Goal: Transaction & Acquisition: Purchase product/service

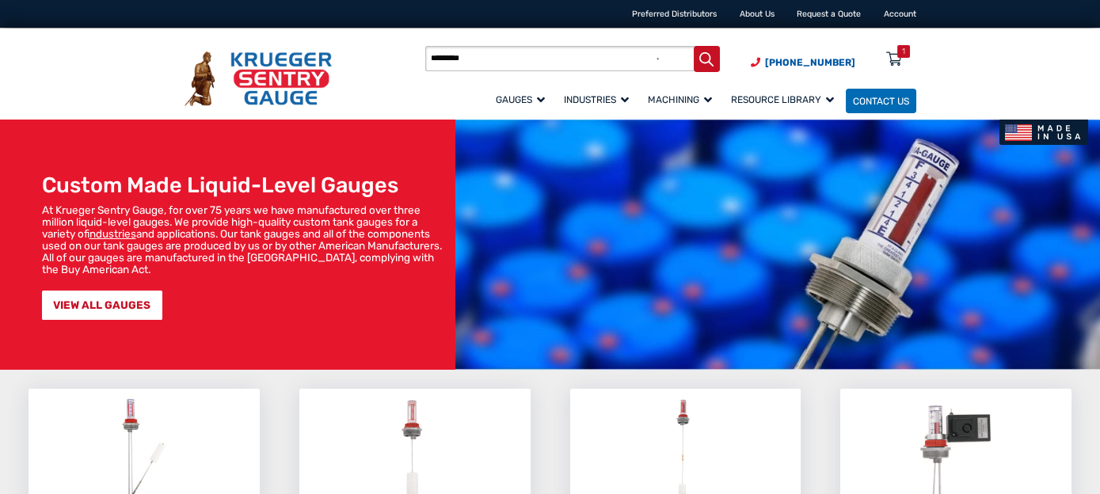
type input "*********"
click at [694, 46] on button "Search" at bounding box center [707, 59] width 26 height 26
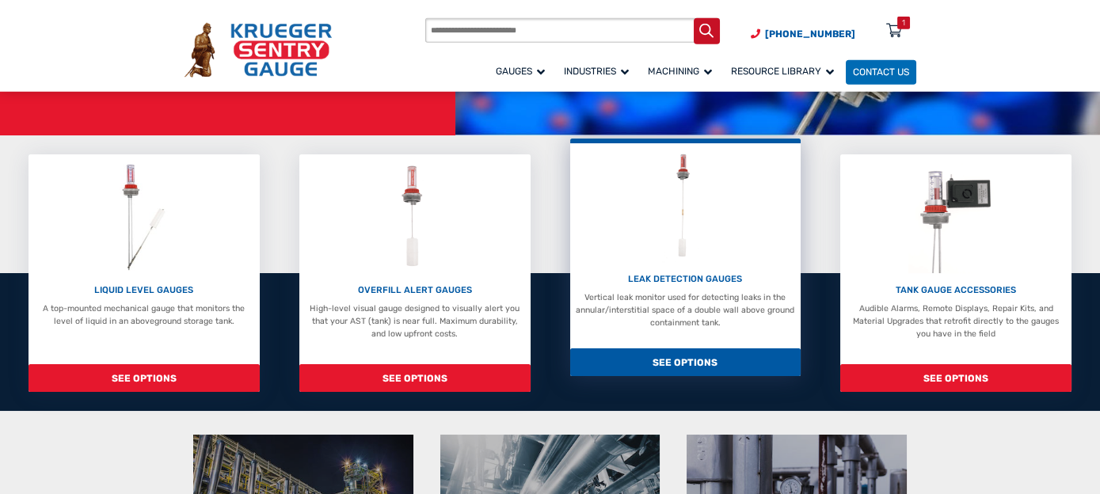
scroll to position [250, 0]
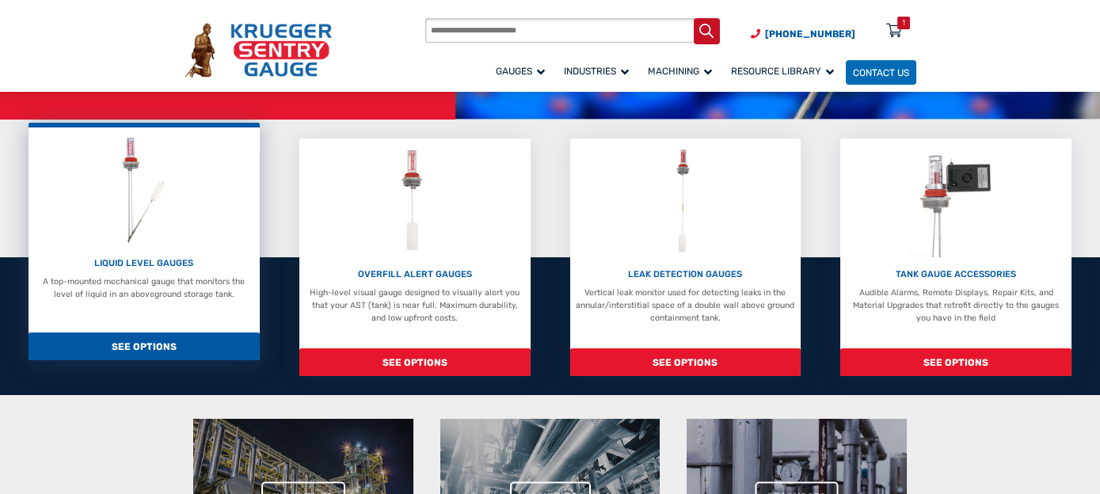
click at [170, 263] on p "LIQUID LEVEL GAUGES" at bounding box center [144, 263] width 219 height 13
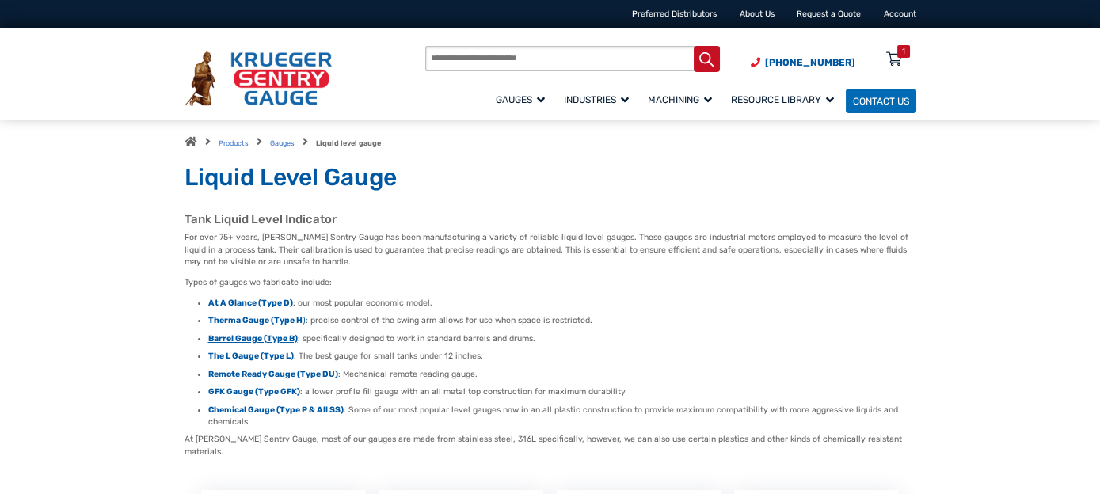
click at [261, 341] on strong "Barrel Gauge (Type B)" at bounding box center [253, 338] width 90 height 10
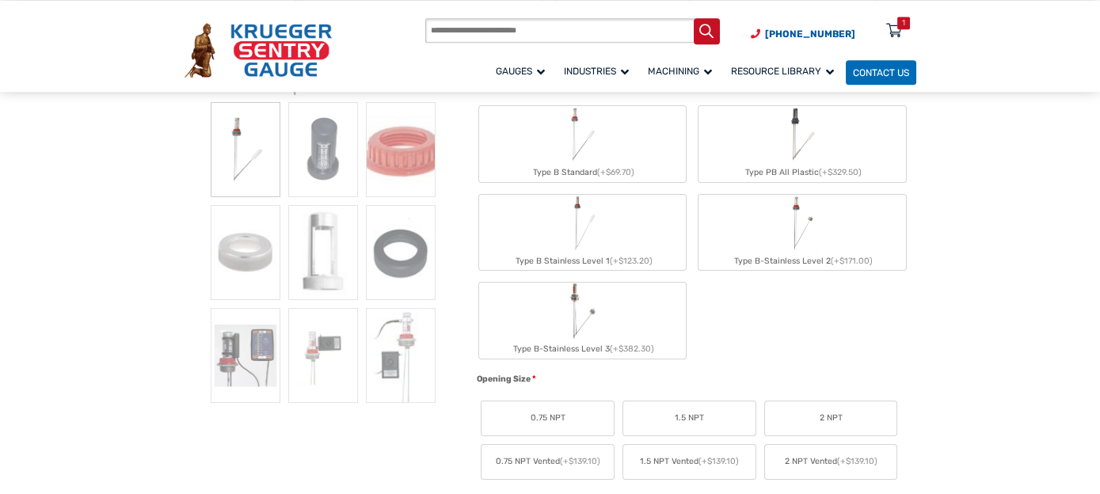
scroll to position [334, 0]
click at [624, 330] on label "Type B-Stainless Level 3 (+$382.30)" at bounding box center [582, 318] width 207 height 76
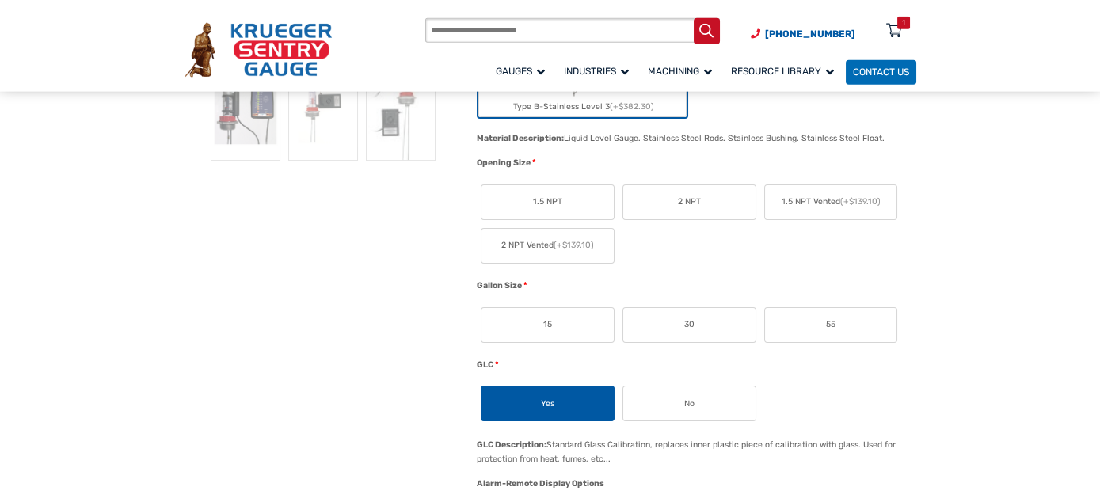
scroll to position [585, 0]
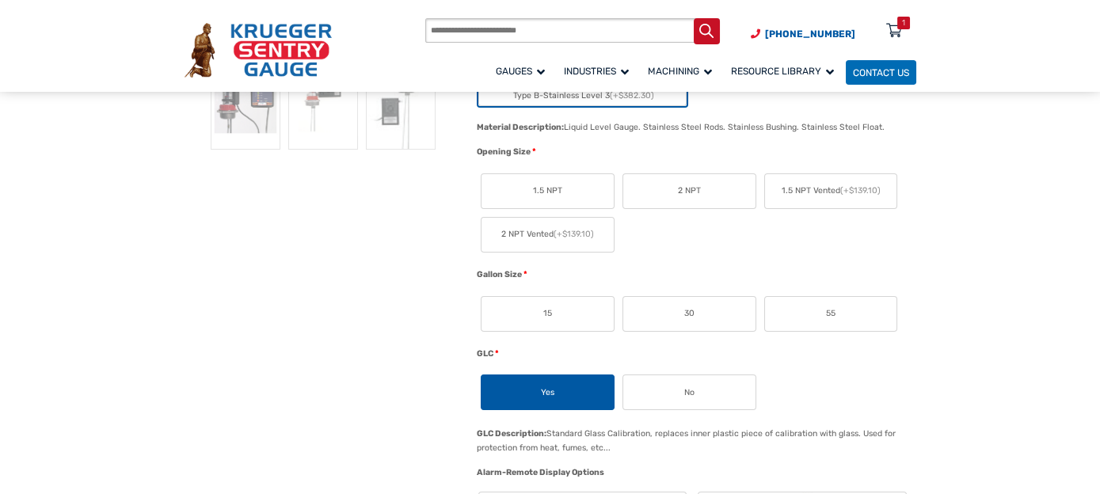
click at [707, 188] on label "2 NPT" at bounding box center [689, 191] width 132 height 34
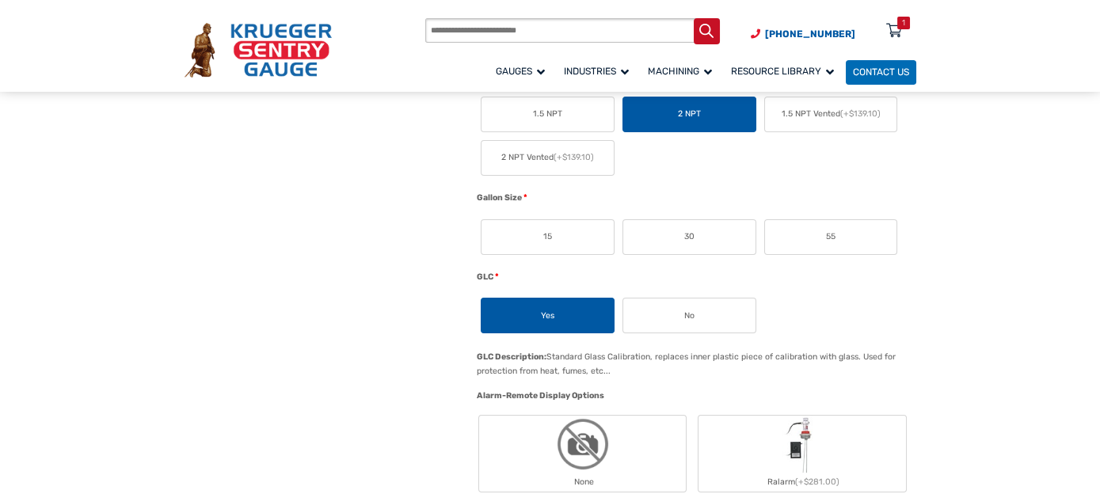
scroll to position [669, 0]
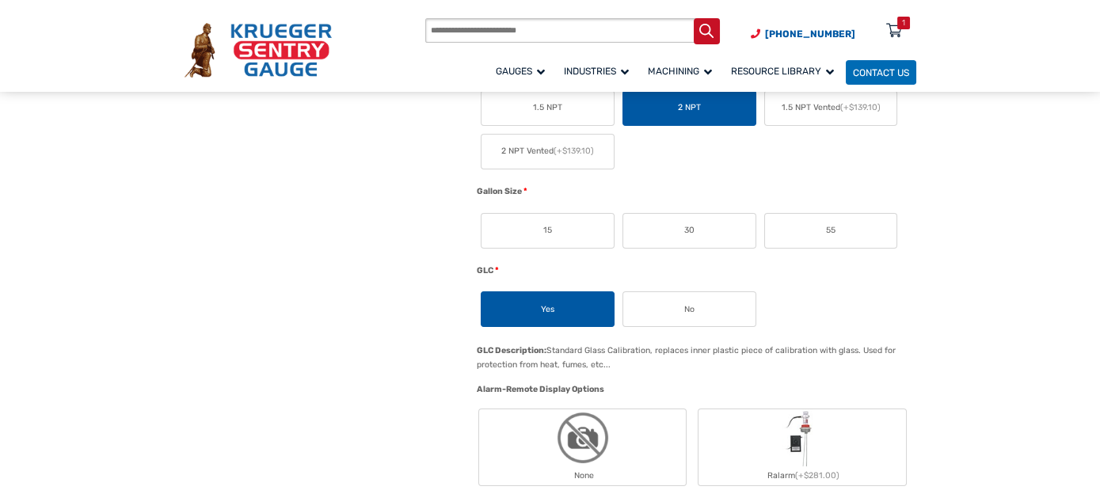
click at [833, 227] on span "55" at bounding box center [831, 230] width 10 height 13
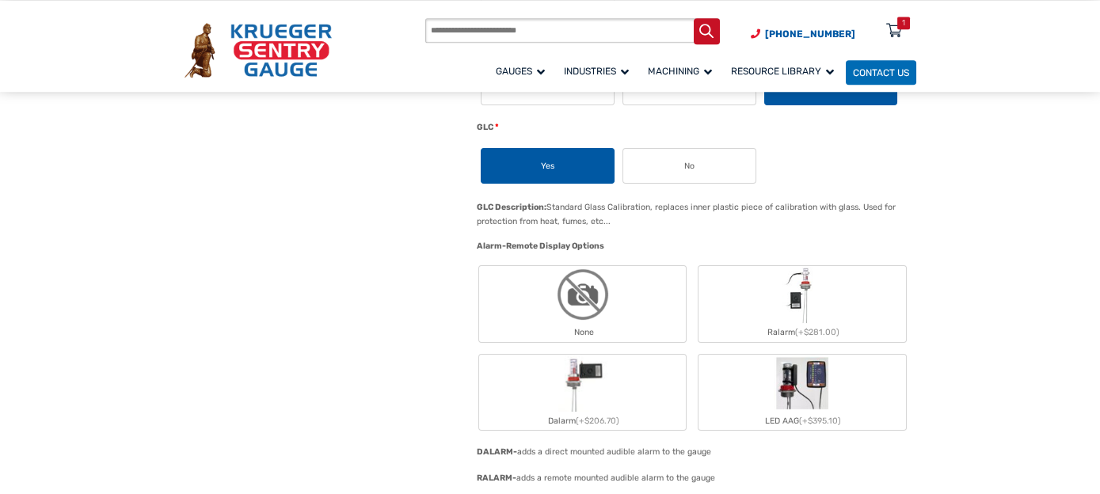
scroll to position [836, 0]
